Goal: Information Seeking & Learning: Learn about a topic

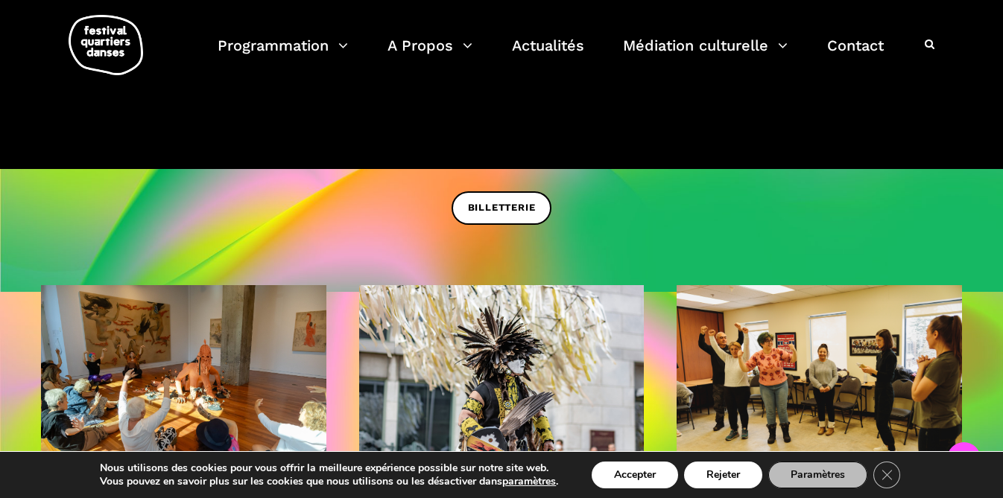
scroll to position [411, 0]
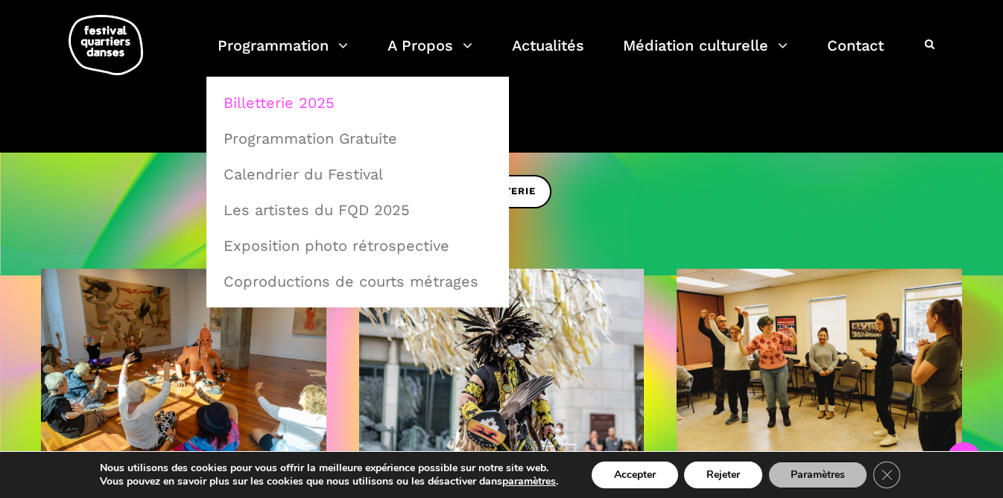
click at [279, 105] on link "Billetterie 2025" at bounding box center [358, 103] width 286 height 34
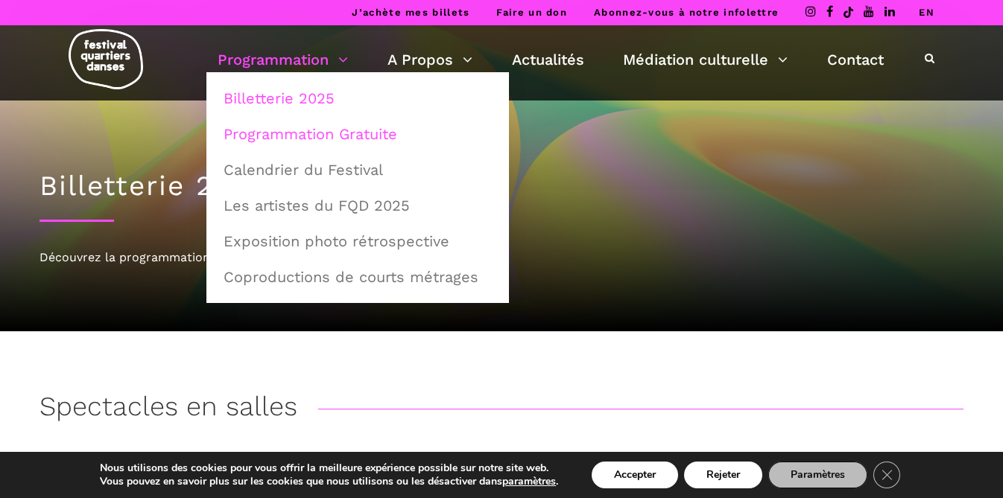
click at [297, 134] on link "Programmation Gratuite" at bounding box center [358, 134] width 286 height 34
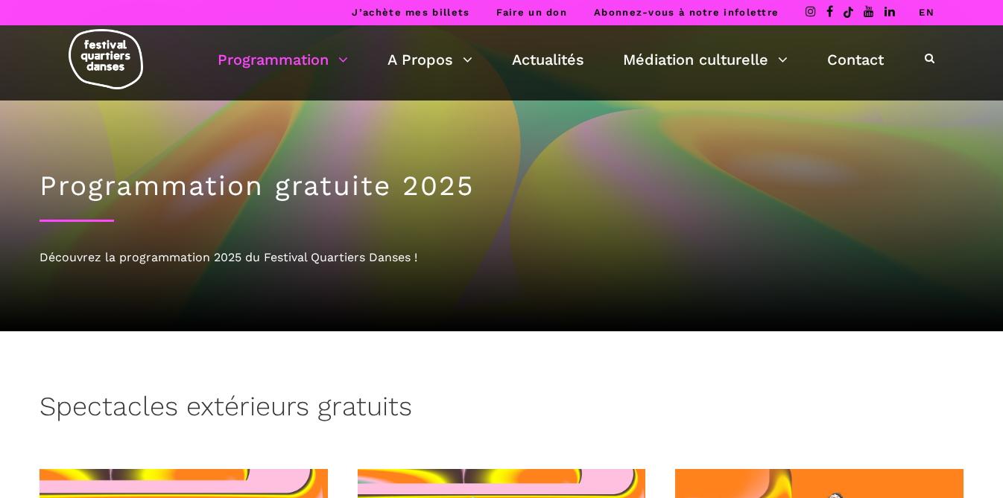
click at [653, 304] on div "Programmation gratuite 2025 Découvrez la programmation 2025 du Festival Quartie…" at bounding box center [502, 216] width 954 height 231
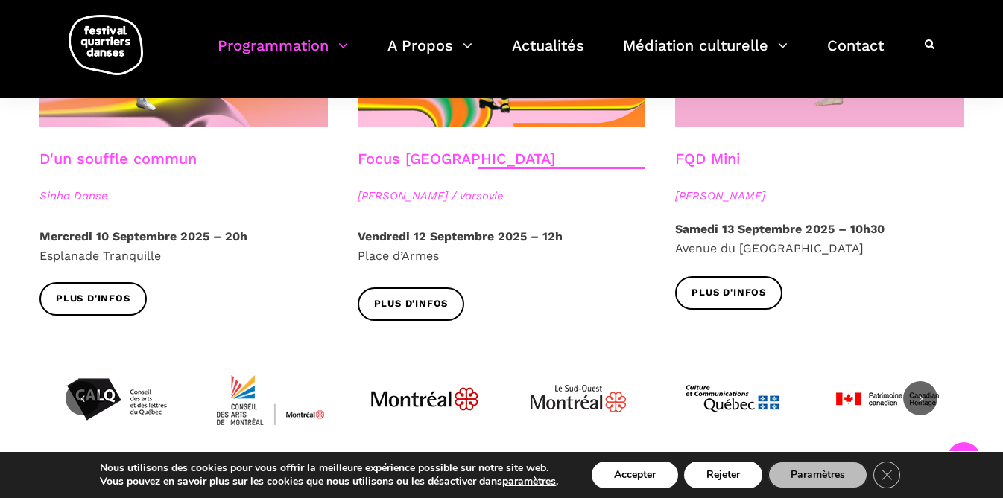
scroll to position [1746, 0]
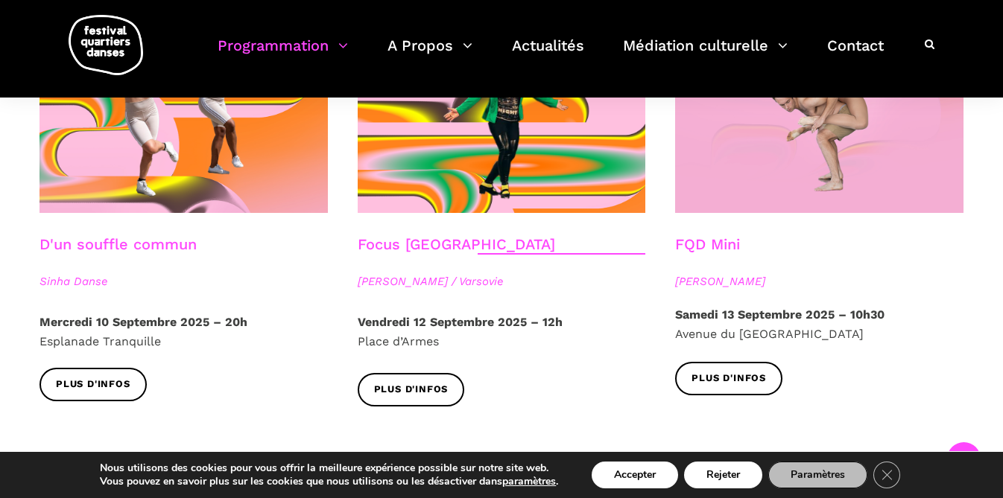
click at [696, 235] on link "FQD Mini" at bounding box center [707, 244] width 65 height 18
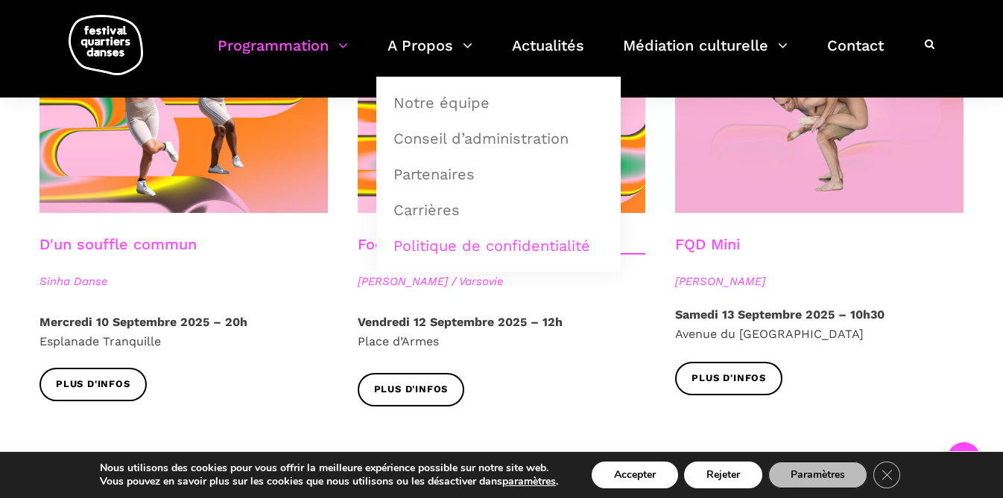
scroll to position [734, 0]
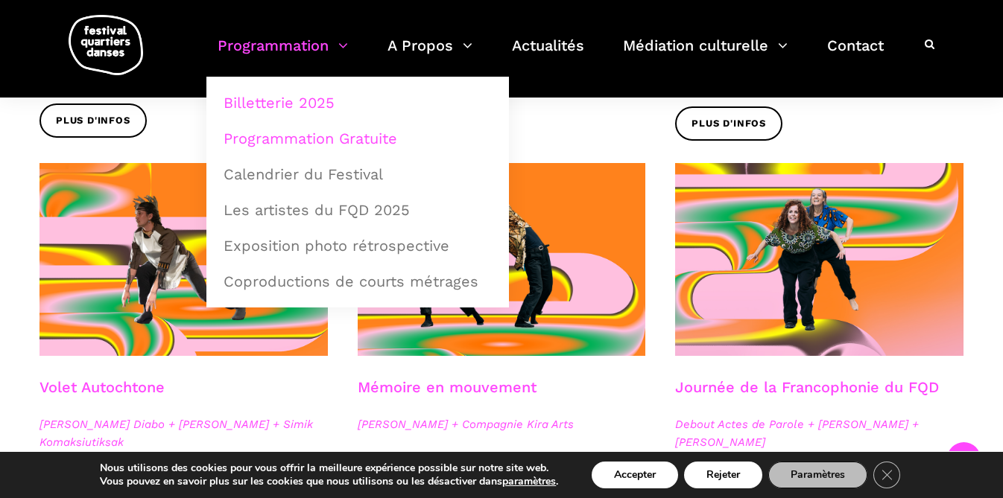
click at [291, 98] on link "Billetterie 2025" at bounding box center [358, 103] width 286 height 34
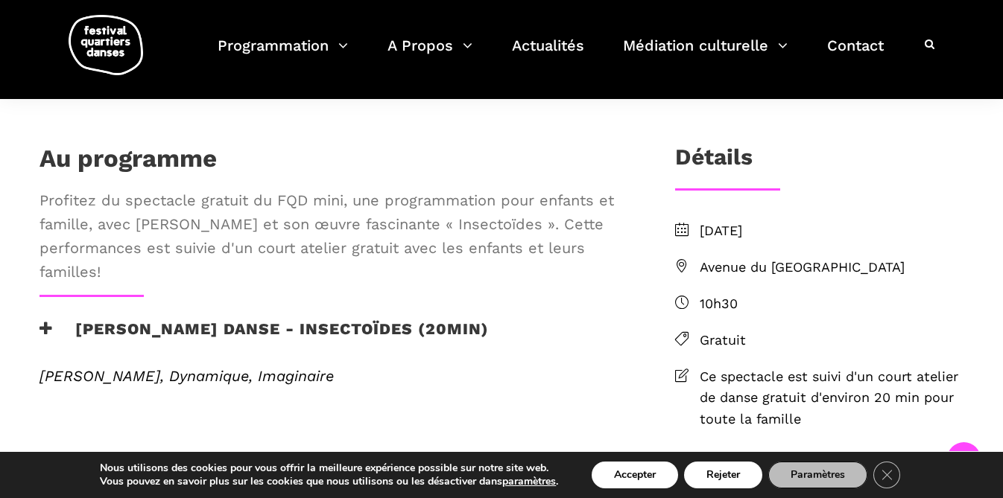
scroll to position [330, 0]
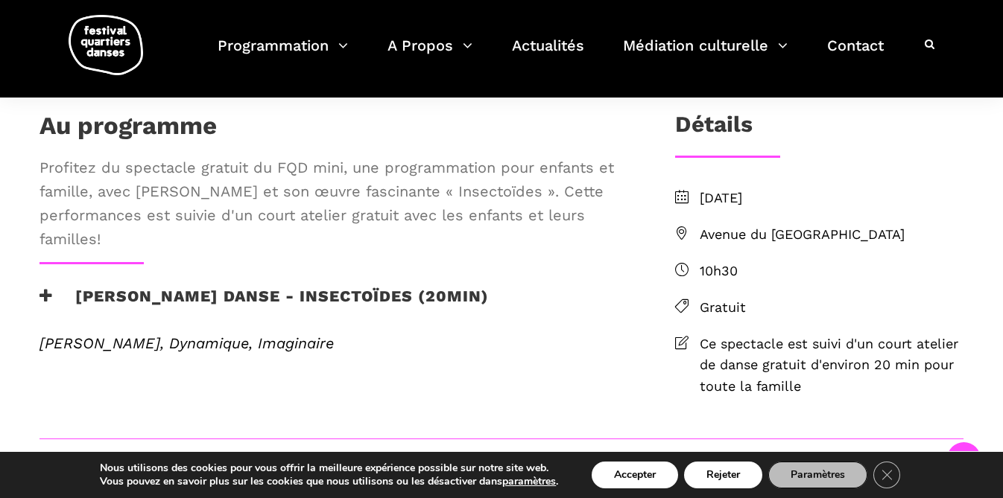
click at [50, 304] on icon at bounding box center [45, 296] width 13 height 16
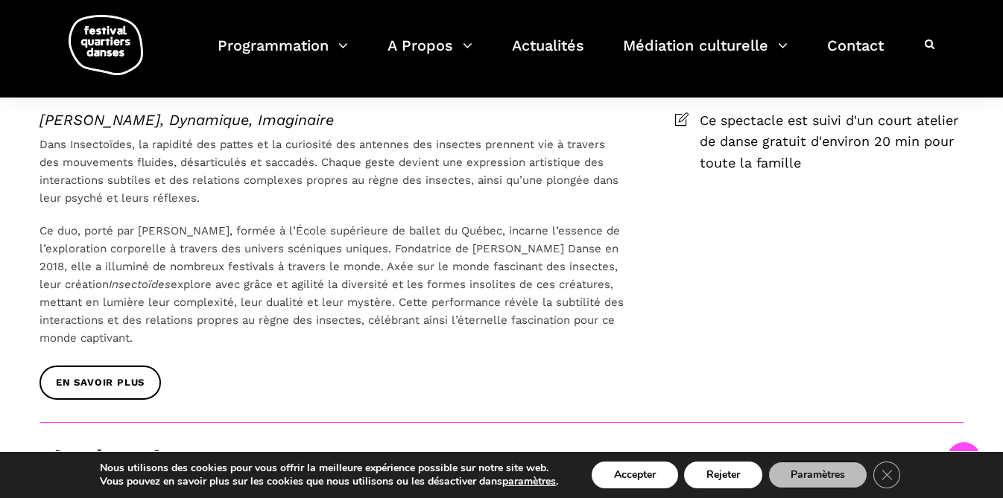
scroll to position [554, 0]
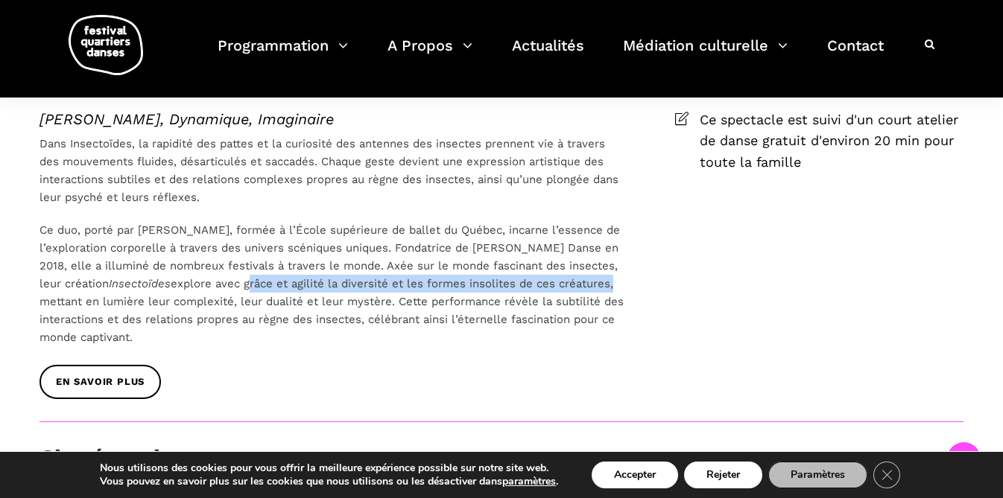
drag, startPoint x: 248, startPoint y: 333, endPoint x: 615, endPoint y: 335, distance: 367.4
click at [615, 335] on p "Ce duo, porté par Pauline Gervais, formée à l’École supérieure de ballet du Qué…" at bounding box center [332, 283] width 587 height 125
copy p "grâce et agilité la diversité et les formes insolites de ces créatures"
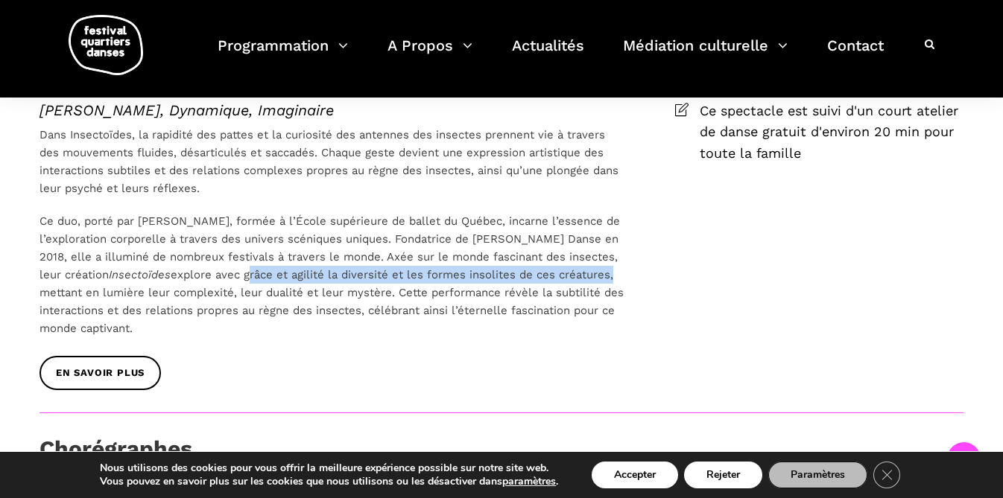
scroll to position [567, 0]
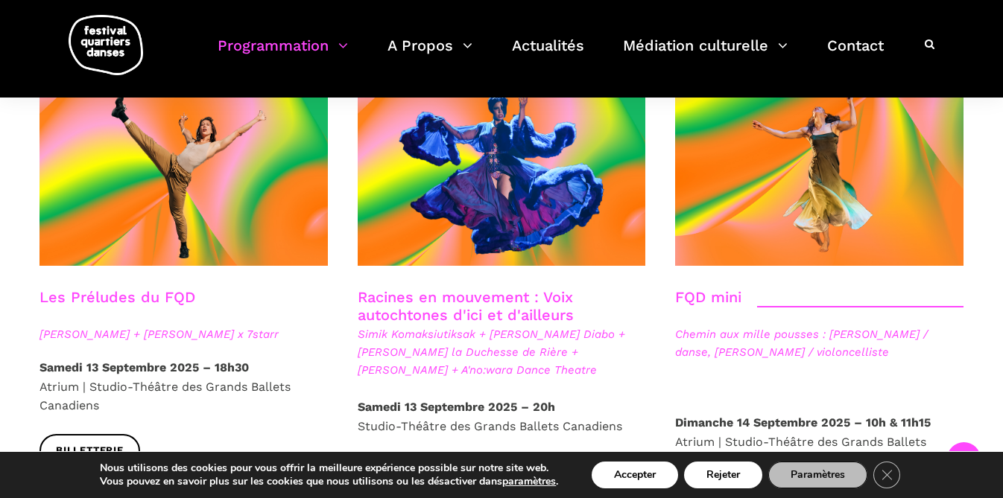
scroll to position [2193, 0]
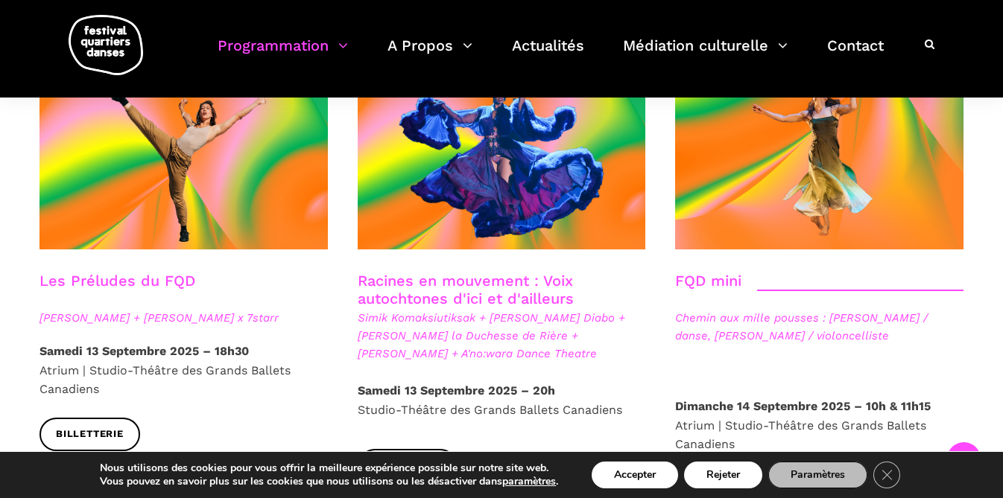
click at [744, 272] on div "FQD mini" at bounding box center [819, 290] width 288 height 37
click at [718, 272] on link "FQD mini" at bounding box center [708, 281] width 66 height 18
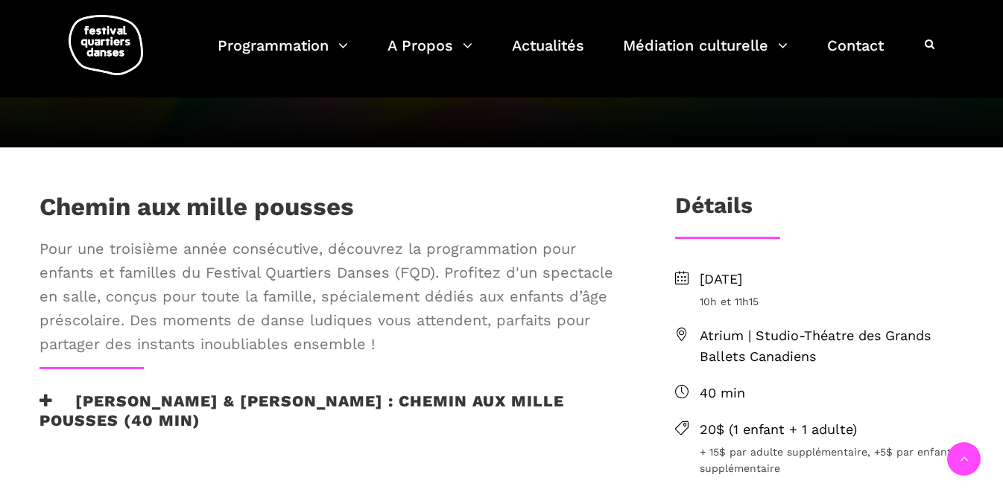
scroll to position [249, 0]
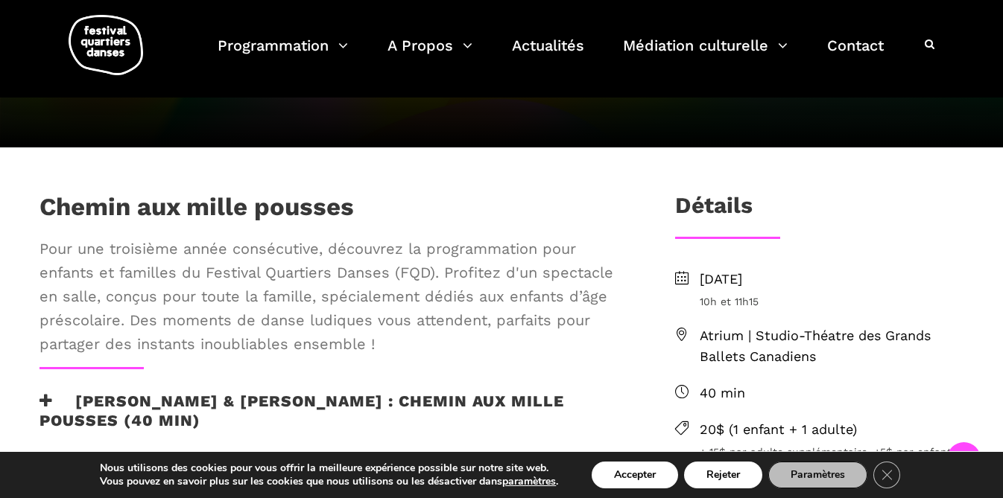
click at [48, 399] on icon at bounding box center [45, 401] width 13 height 16
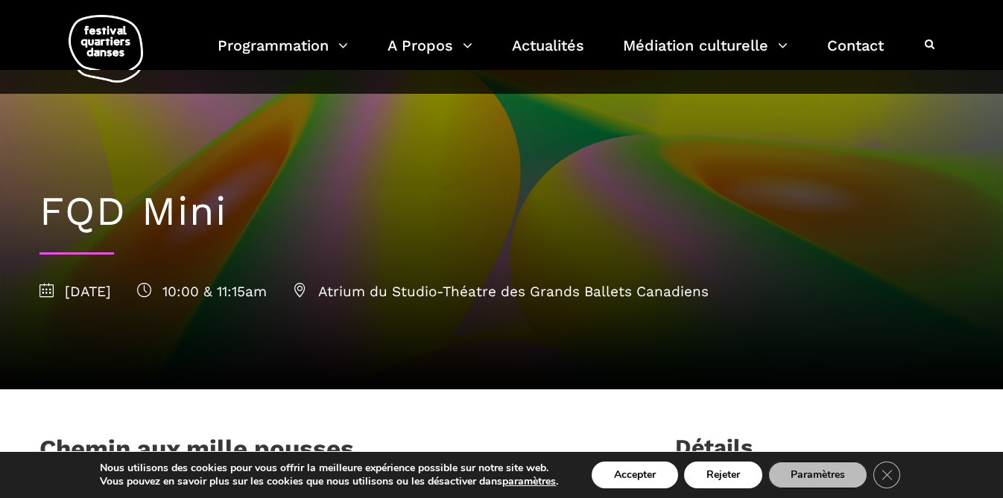
scroll to position [0, 0]
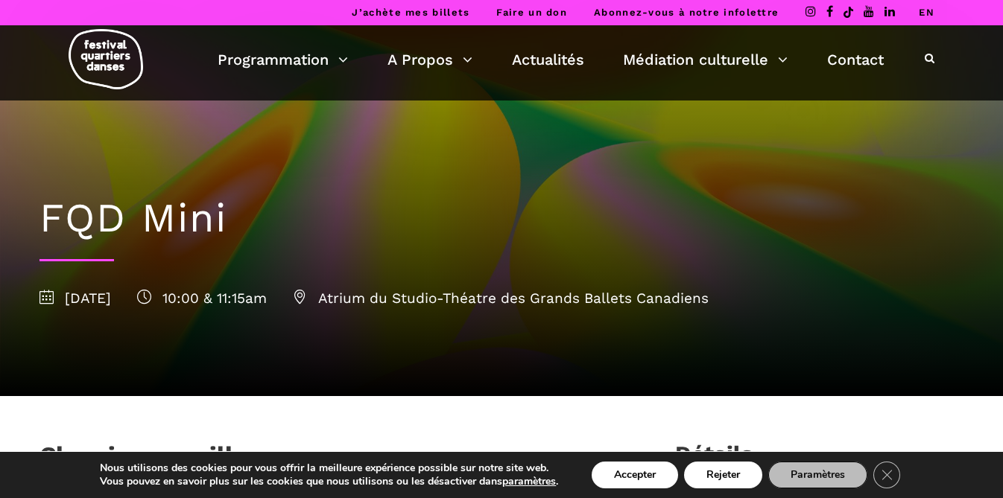
click at [85, 60] on img at bounding box center [106, 59] width 75 height 60
